Goal: Information Seeking & Learning: Find contact information

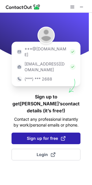
click at [49, 135] on span "Sign up for free" at bounding box center [46, 138] width 39 height 6
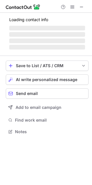
scroll to position [130, 92]
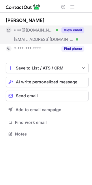
click at [71, 29] on button "View email" at bounding box center [73, 30] width 23 height 6
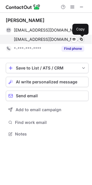
click at [83, 39] on span at bounding box center [81, 39] width 5 height 5
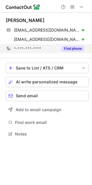
click at [70, 49] on button "Find phone" at bounding box center [73, 49] width 23 height 6
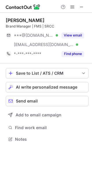
scroll to position [135, 92]
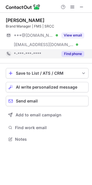
click at [73, 54] on button "Find phone" at bounding box center [73, 54] width 23 height 6
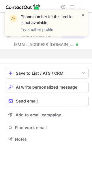
scroll to position [126, 92]
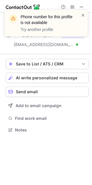
click at [82, 19] on div at bounding box center [83, 23] width 5 height 22
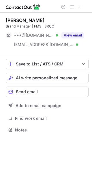
click at [82, 8] on div "Phone number for this profile is not available Try another profile" at bounding box center [46, 10] width 93 height 12
click at [82, 8] on span at bounding box center [82, 7] width 5 height 5
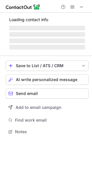
scroll to position [140, 92]
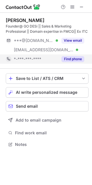
click at [71, 58] on button "Find phone" at bounding box center [73, 59] width 23 height 6
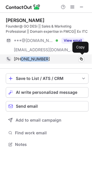
drag, startPoint x: 50, startPoint y: 59, endPoint x: 21, endPoint y: 57, distance: 29.3
click at [21, 57] on div "[PHONE_NUMBER]" at bounding box center [49, 58] width 71 height 5
copy span "8861686215"
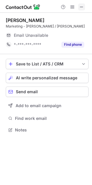
scroll to position [126, 92]
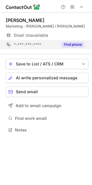
click at [78, 42] on button "Find phone" at bounding box center [73, 45] width 23 height 6
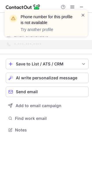
click at [84, 14] on span at bounding box center [83, 15] width 5 height 6
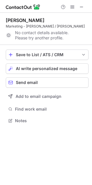
scroll to position [116, 92]
click at [80, 5] on span at bounding box center [82, 7] width 5 height 5
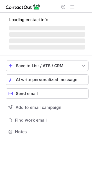
scroll to position [131, 92]
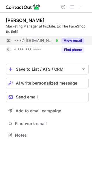
click at [75, 43] on button "View email" at bounding box center [73, 41] width 23 height 6
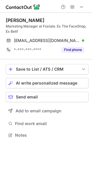
click at [54, 19] on div "[PERSON_NAME]" at bounding box center [47, 20] width 83 height 6
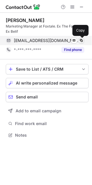
click at [82, 41] on span at bounding box center [81, 40] width 5 height 5
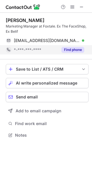
click at [77, 50] on button "Find phone" at bounding box center [73, 50] width 23 height 6
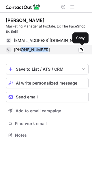
drag, startPoint x: 50, startPoint y: 50, endPoint x: 21, endPoint y: 50, distance: 29.5
click at [21, 50] on div "[PHONE_NUMBER]" at bounding box center [49, 49] width 71 height 5
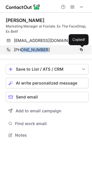
copy span "9664512917"
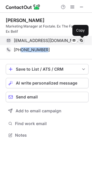
click at [82, 42] on span at bounding box center [81, 40] width 5 height 5
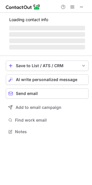
scroll to position [140, 92]
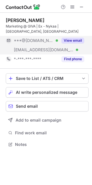
click at [76, 41] on button "View email" at bounding box center [73, 41] width 23 height 6
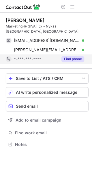
click at [74, 59] on button "Find phone" at bounding box center [73, 59] width 23 height 6
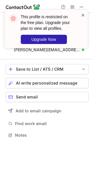
scroll to position [131, 92]
click at [84, 15] on span at bounding box center [83, 15] width 5 height 6
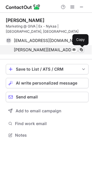
click at [80, 49] on span at bounding box center [81, 49] width 5 height 5
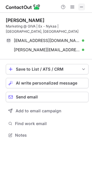
click at [80, 8] on span at bounding box center [82, 7] width 5 height 5
click at [84, 9] on span at bounding box center [82, 7] width 5 height 5
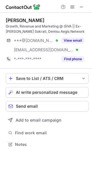
scroll to position [140, 92]
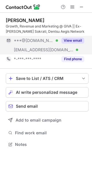
click at [71, 39] on button "View email" at bounding box center [73, 41] width 23 height 6
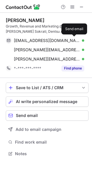
scroll to position [149, 92]
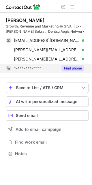
click at [71, 67] on button "Find phone" at bounding box center [73, 68] width 23 height 6
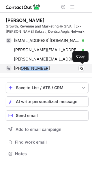
drag, startPoint x: 47, startPoint y: 68, endPoint x: 21, endPoint y: 69, distance: 25.8
click at [21, 69] on div "[PHONE_NUMBER]" at bounding box center [49, 68] width 71 height 5
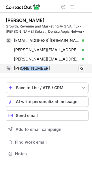
copy span "7073816944"
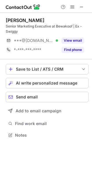
scroll to position [131, 92]
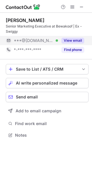
click at [77, 37] on div "View email" at bounding box center [71, 40] width 26 height 9
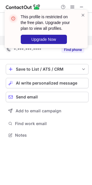
click at [82, 14] on span at bounding box center [83, 15] width 5 height 6
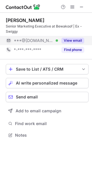
click at [71, 49] on div "This profile is restricted on the free plan. Upgrade your plan to view all prof…" at bounding box center [46, 92] width 92 height 185
click at [71, 49] on button "Find phone" at bounding box center [73, 50] width 23 height 6
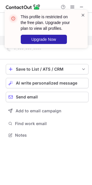
click at [83, 17] on span at bounding box center [83, 15] width 5 height 6
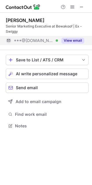
scroll to position [122, 92]
click at [81, 8] on div "This profile is restricted on the free plan. Upgrade your plan to view all prof…" at bounding box center [46, 10] width 93 height 12
click at [81, 6] on span at bounding box center [82, 7] width 5 height 5
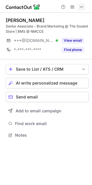
scroll to position [131, 92]
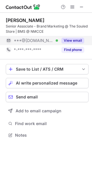
click at [80, 42] on button "View email" at bounding box center [73, 41] width 23 height 6
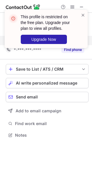
scroll to position [149, 92]
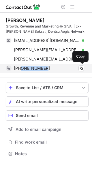
drag, startPoint x: 48, startPoint y: 70, endPoint x: 21, endPoint y: 70, distance: 27.2
click at [21, 70] on div "[PHONE_NUMBER]" at bounding box center [49, 68] width 71 height 5
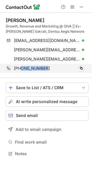
copy span "7073816944"
